Goal: Task Accomplishment & Management: Manage account settings

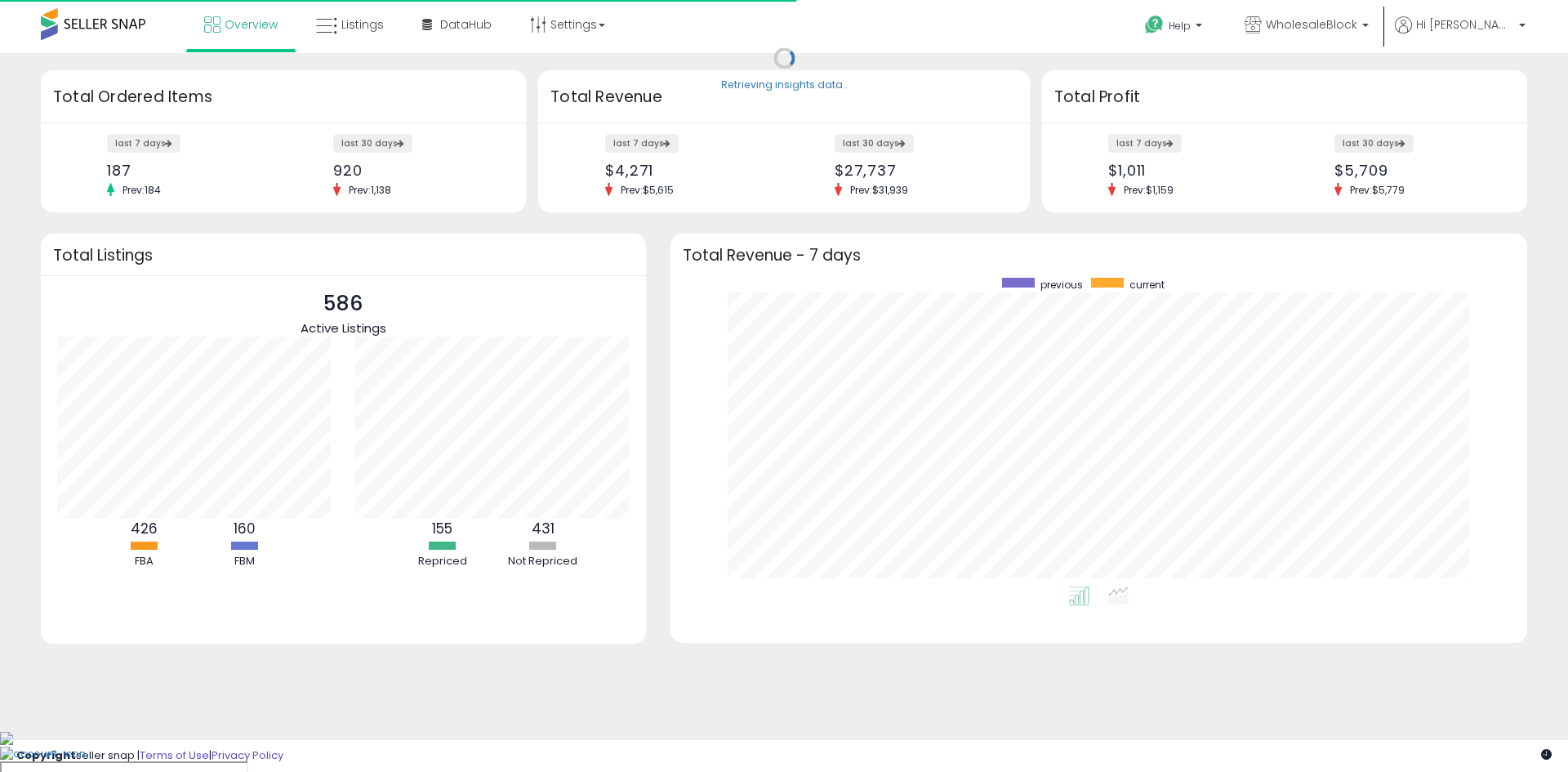
scroll to position [308, 824]
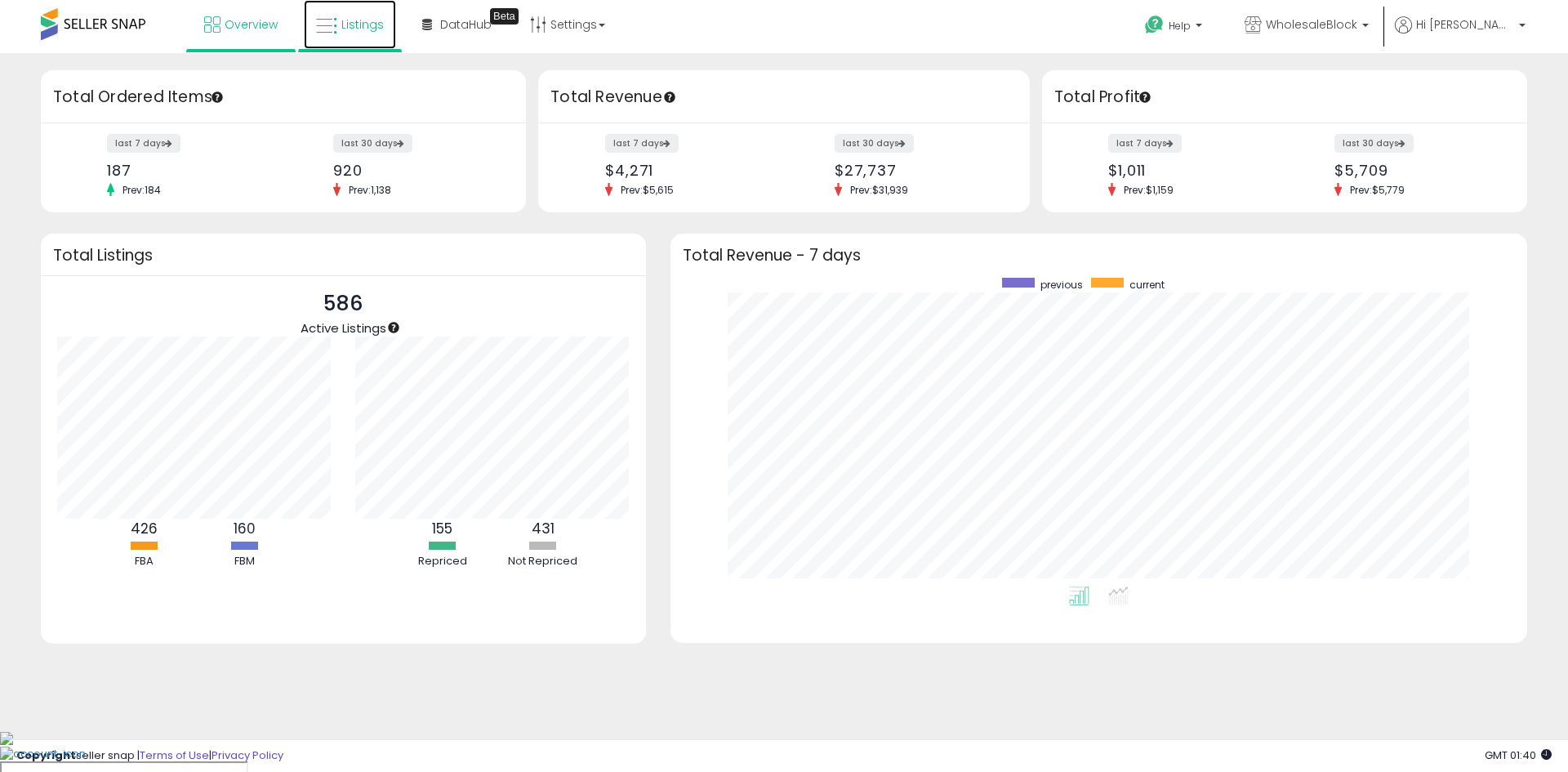
click at [360, 32] on span "Listings" at bounding box center [362, 25] width 42 height 17
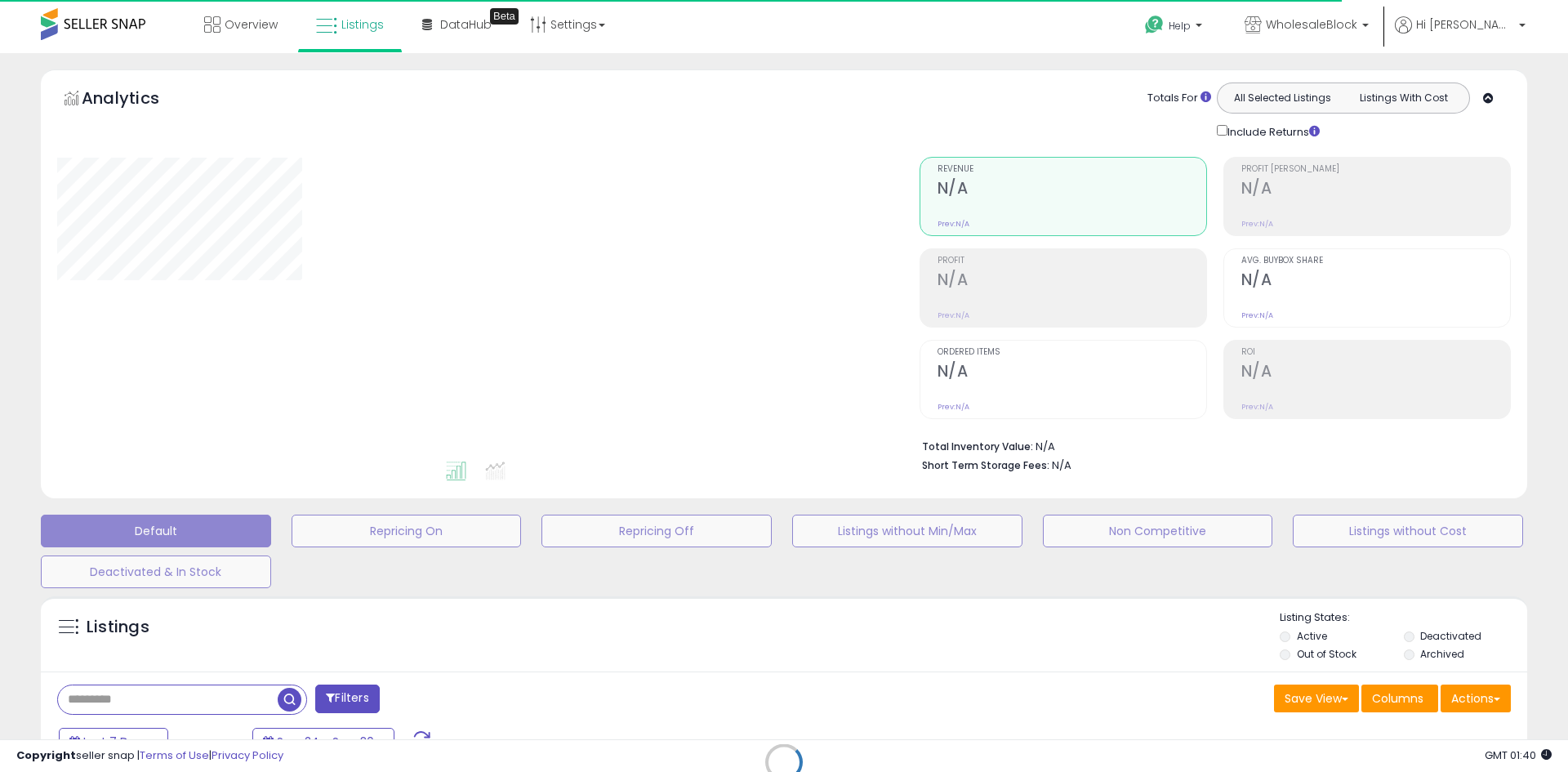
click at [195, 702] on div "Retrieving listings data.." at bounding box center [784, 774] width 1512 height 373
click at [195, 699] on div "Retrieving listings data.." at bounding box center [784, 774] width 1512 height 373
click at [182, 695] on div "Retrieving listings data.." at bounding box center [784, 774] width 1512 height 373
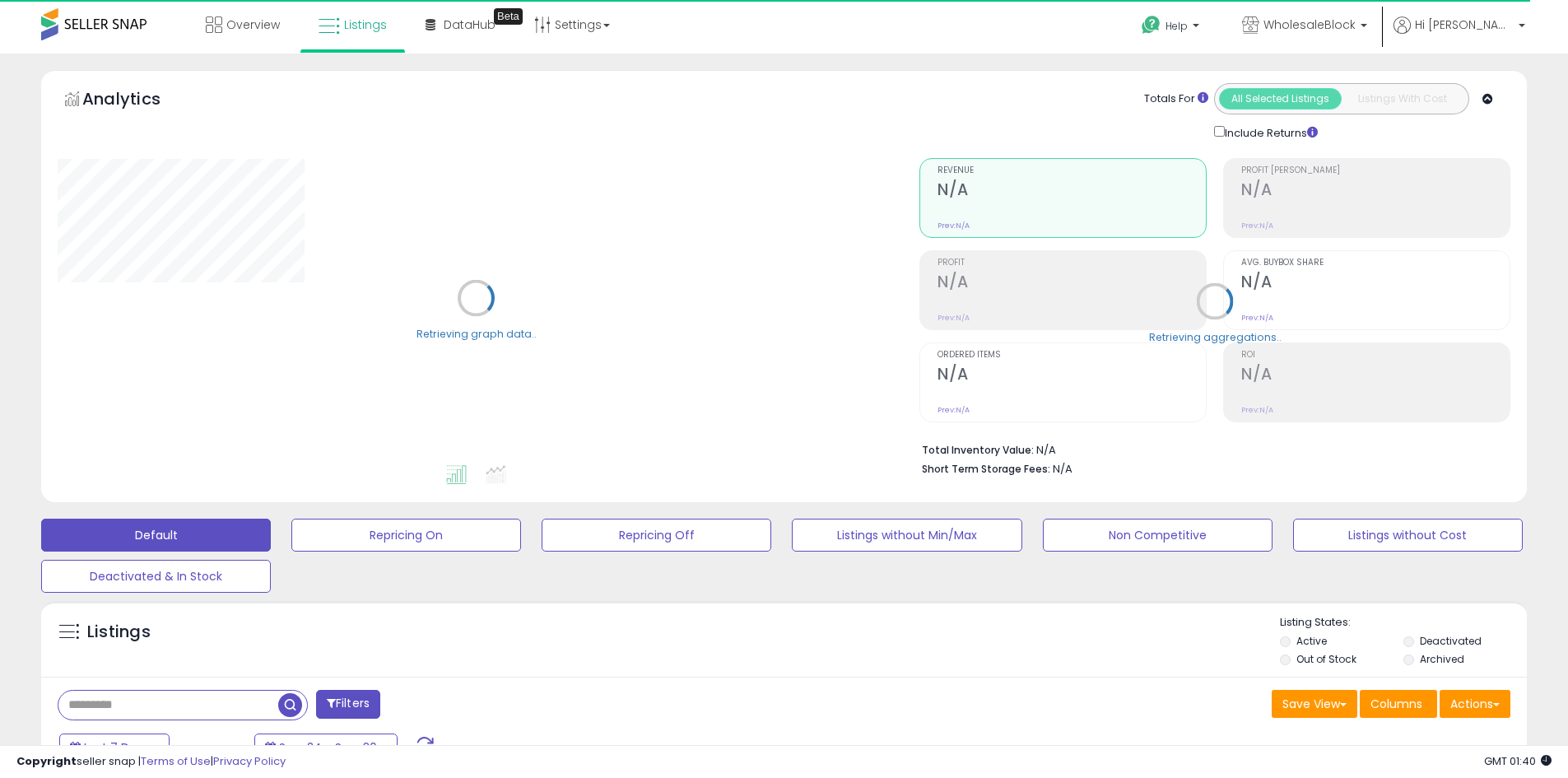
click at [183, 701] on input "text" at bounding box center [168, 705] width 219 height 28
paste input "**********"
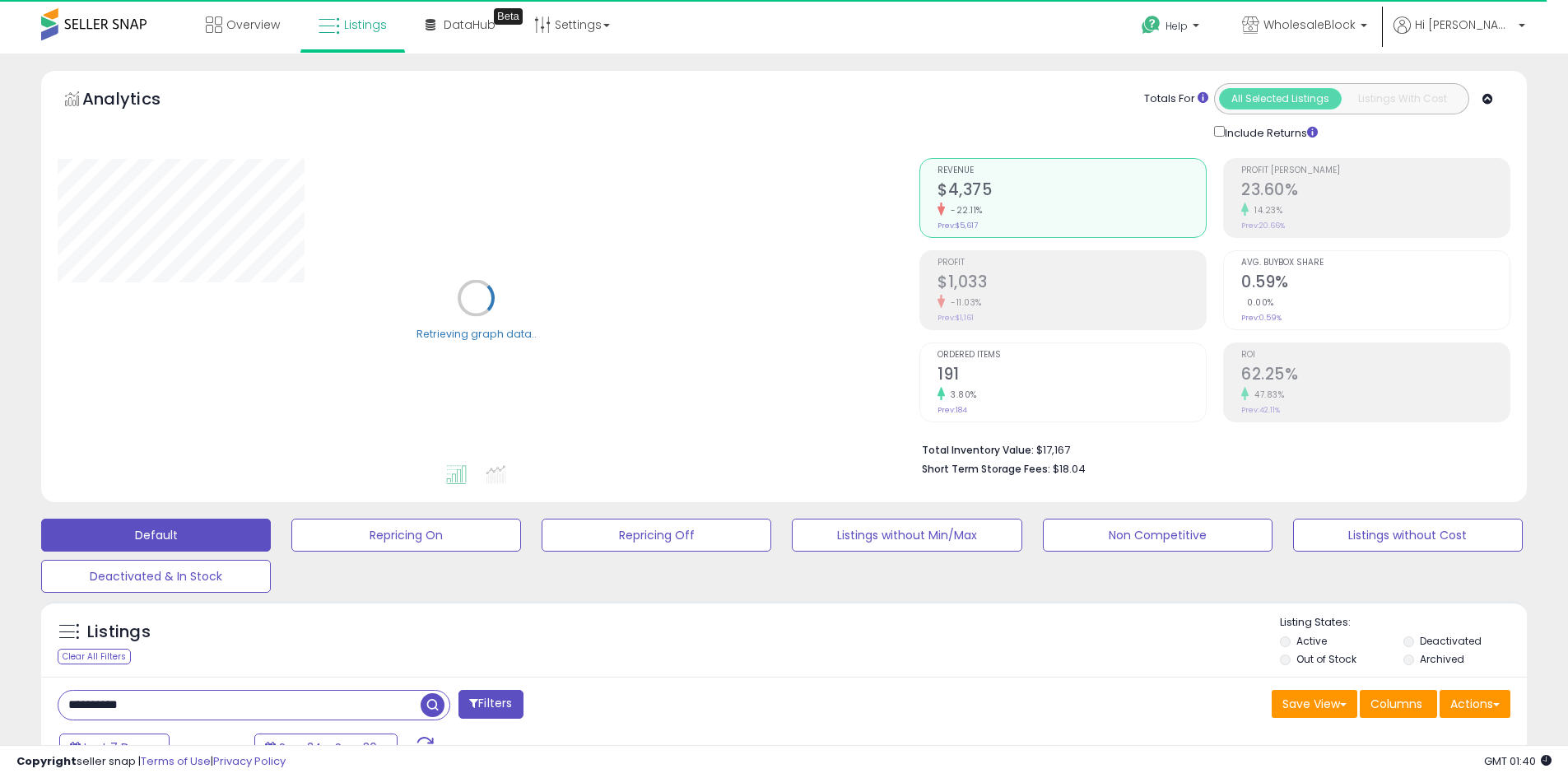
type input "**********"
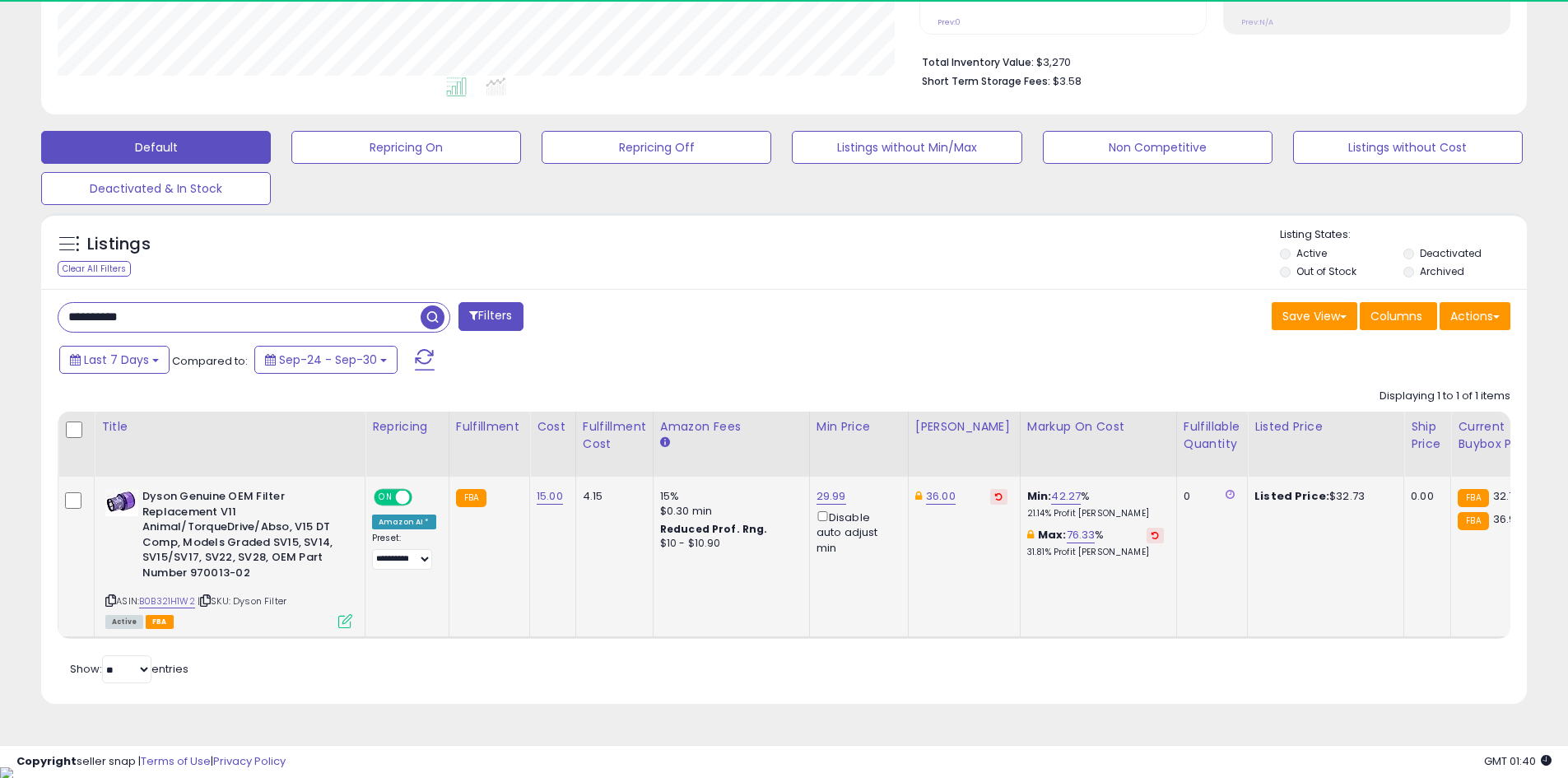
scroll to position [337, 862]
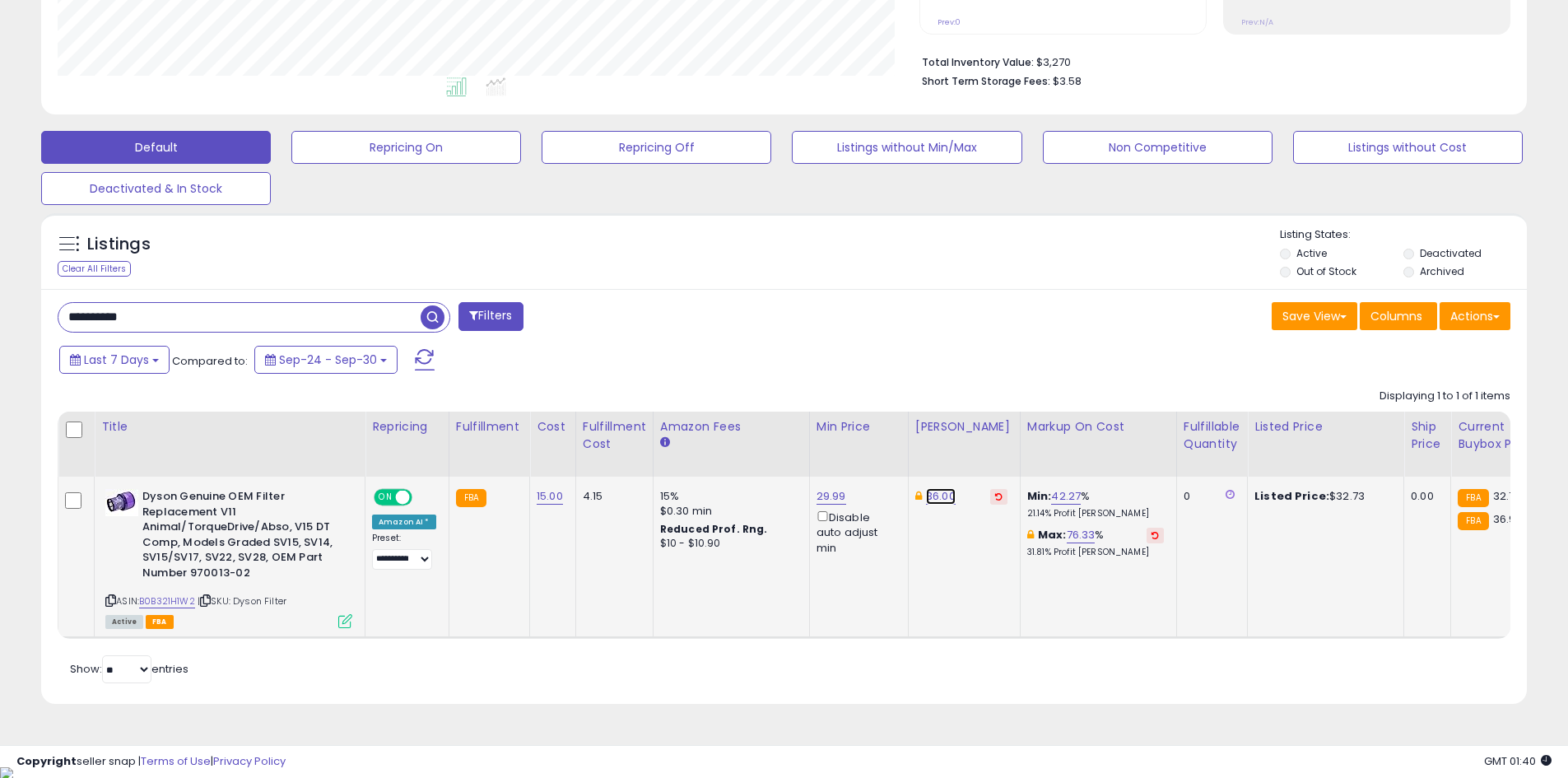
click at [937, 500] on link "36.00" at bounding box center [941, 496] width 29 height 17
drag, startPoint x: 879, startPoint y: 444, endPoint x: 790, endPoint y: 426, distance: 90.8
click at [792, 429] on table "Title Repricing" at bounding box center [1313, 525] width 2511 height 227
type input "*****"
click at [812, 615] on td "29.99 Disable auto adjust min" at bounding box center [858, 558] width 99 height 162
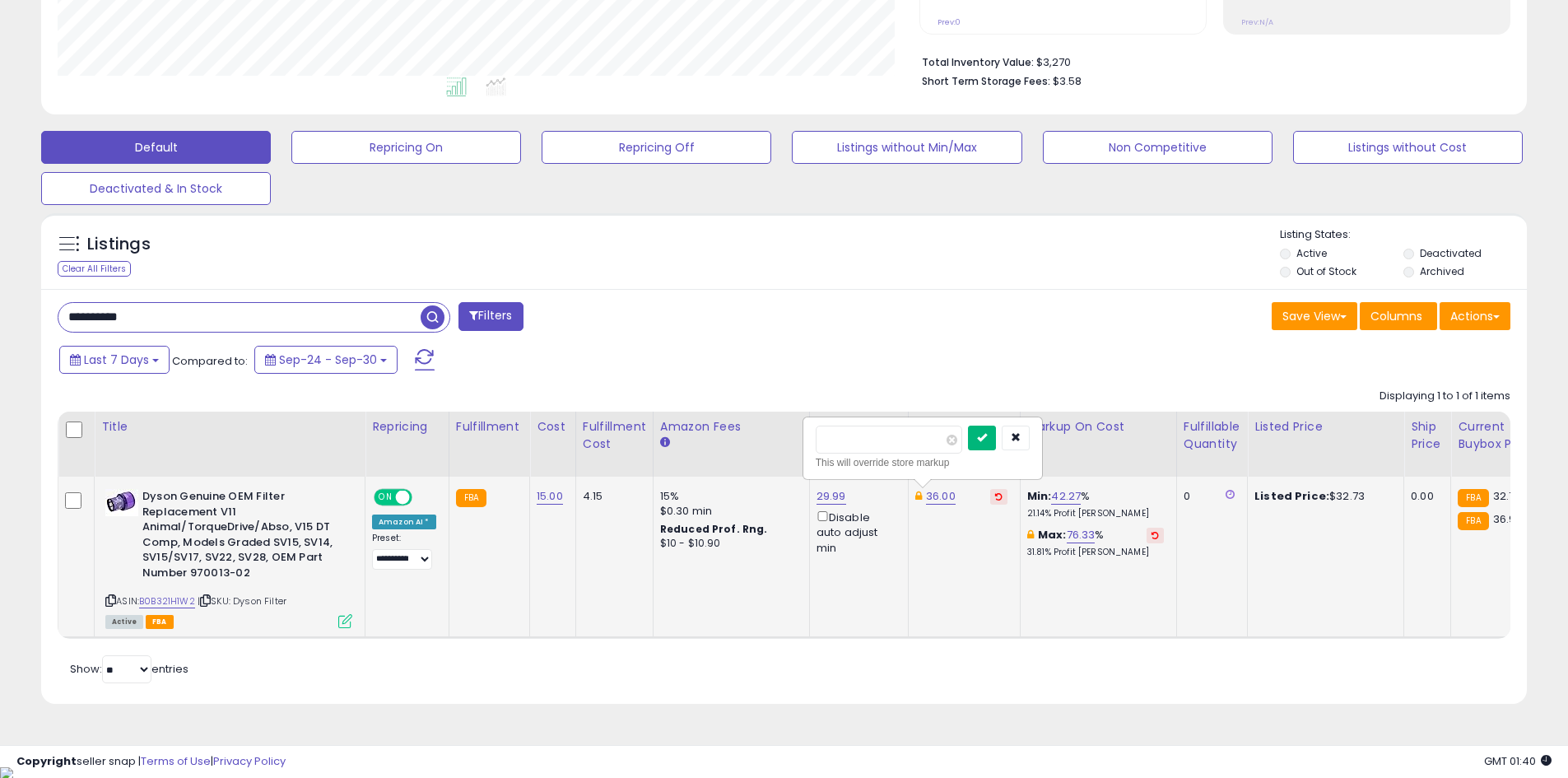
click at [996, 441] on button "submit" at bounding box center [983, 438] width 28 height 25
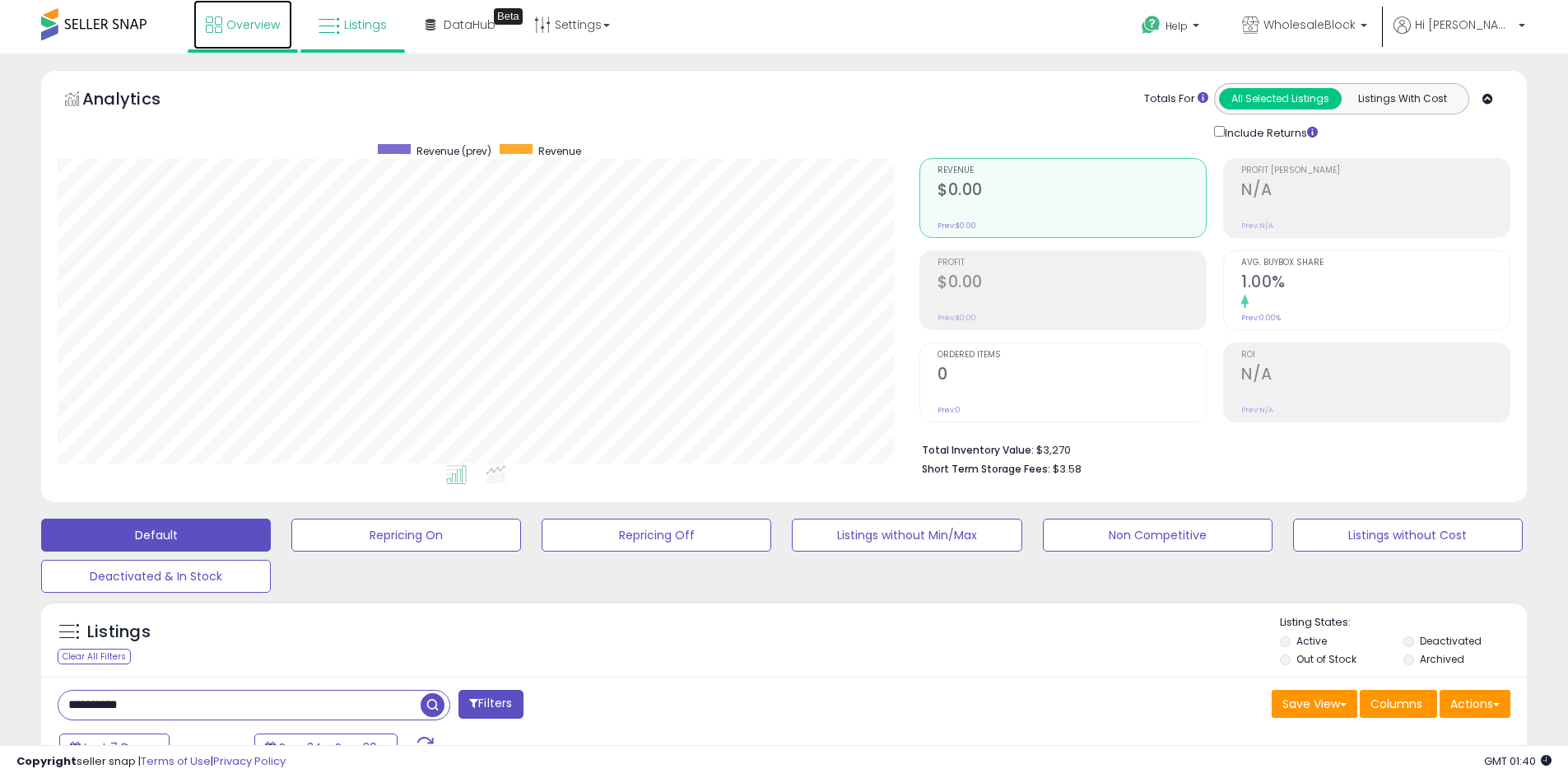
click at [221, 28] on icon at bounding box center [214, 25] width 17 height 17
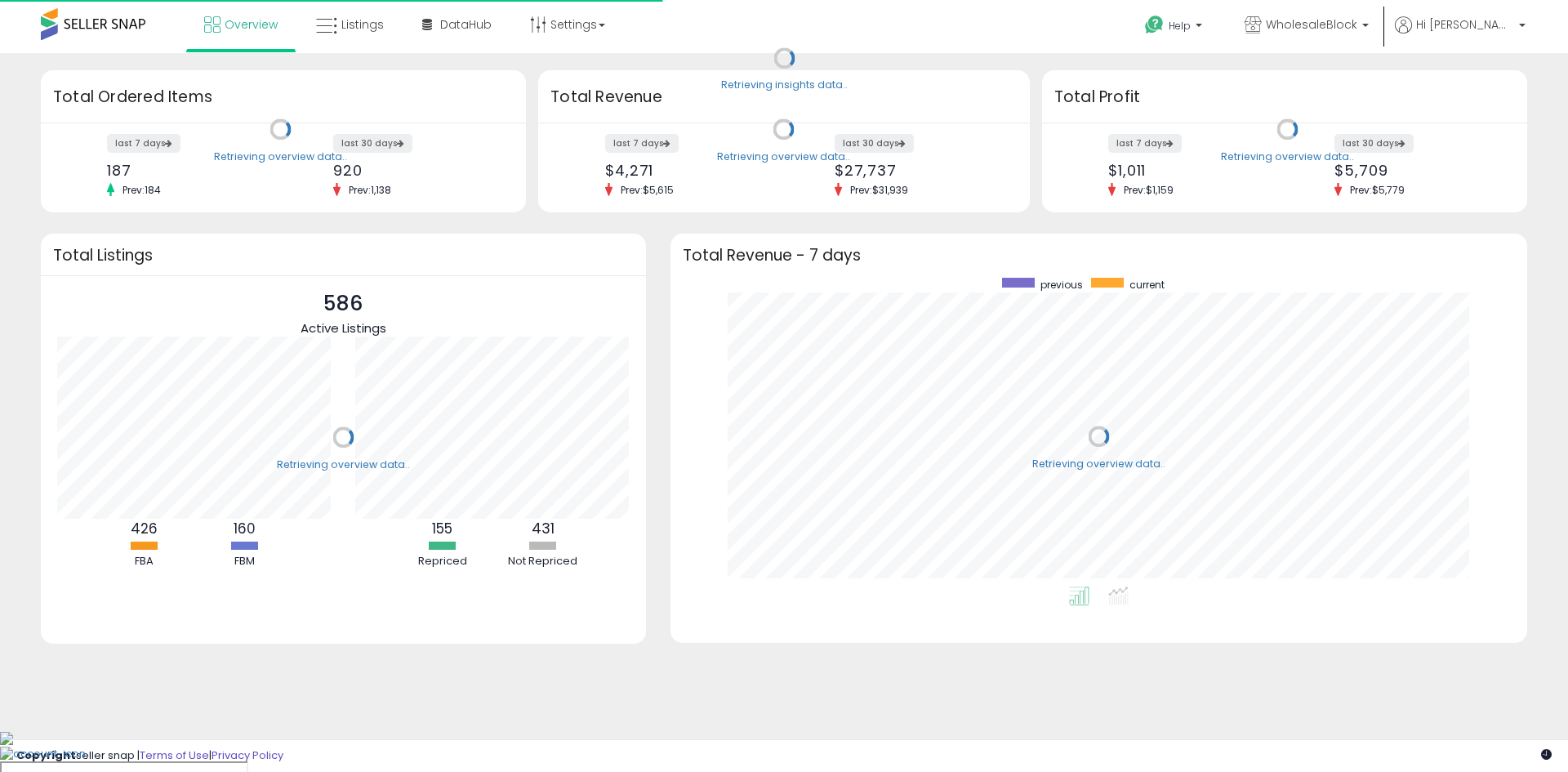
scroll to position [308, 824]
